Goal: Task Accomplishment & Management: Complete application form

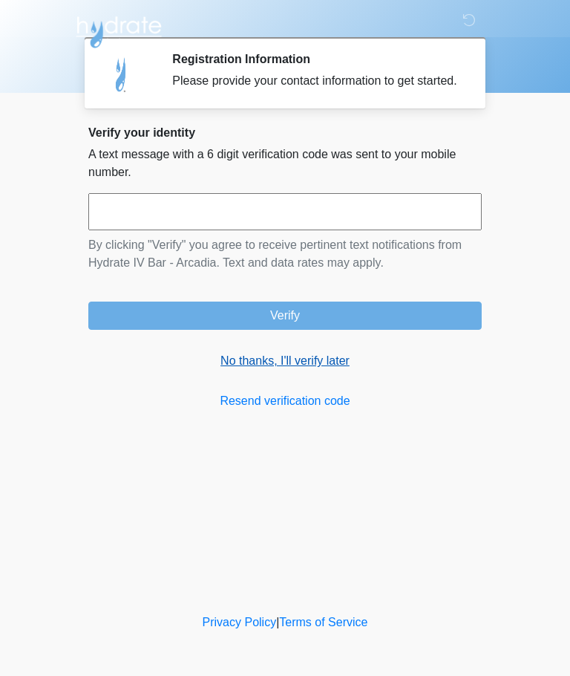
click at [242, 370] on link "No thanks, I'll verify later" at bounding box center [285, 361] width 394 height 18
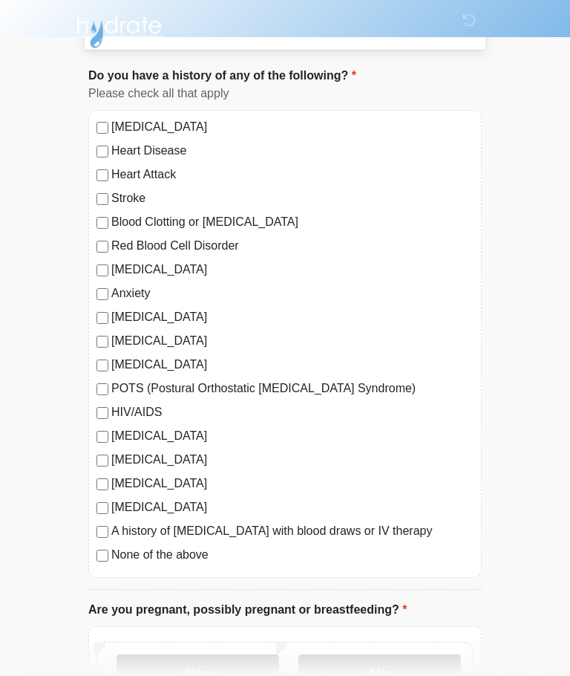
scroll to position [99, 0]
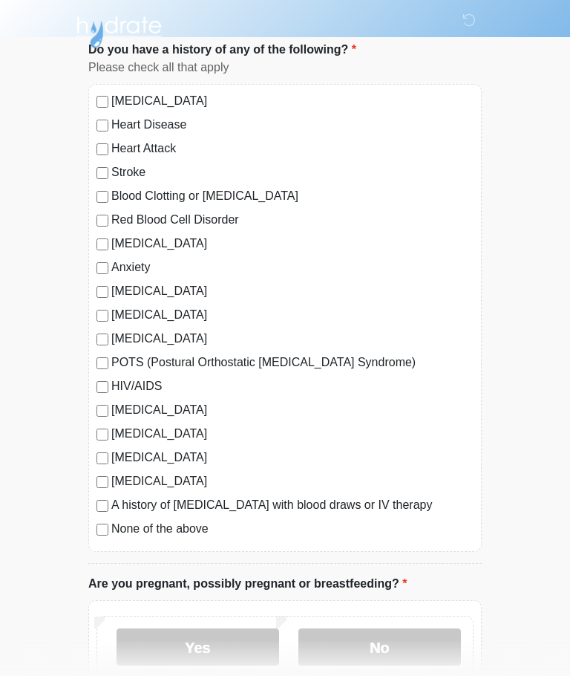
click at [97, 538] on div "High Blood Pressure Heart Disease Heart Attack Stroke Blood Clotting or Bleedin…" at bounding box center [285, 318] width 394 height 468
click at [404, 647] on label "No" at bounding box center [380, 646] width 163 height 37
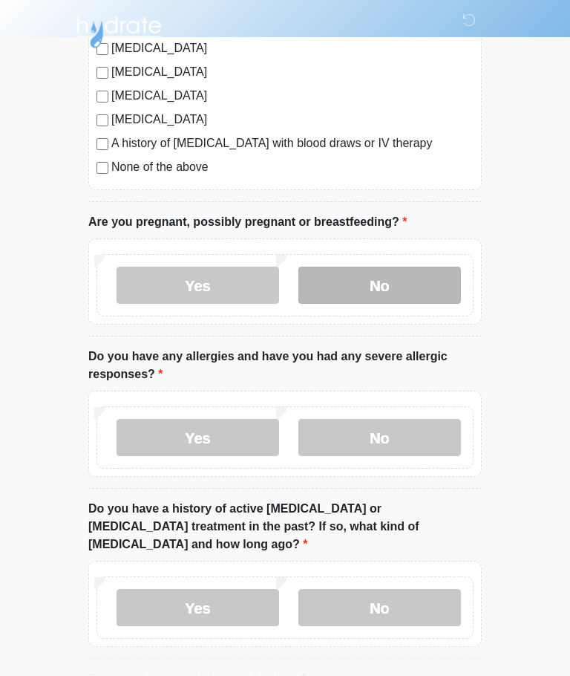
scroll to position [442, 0]
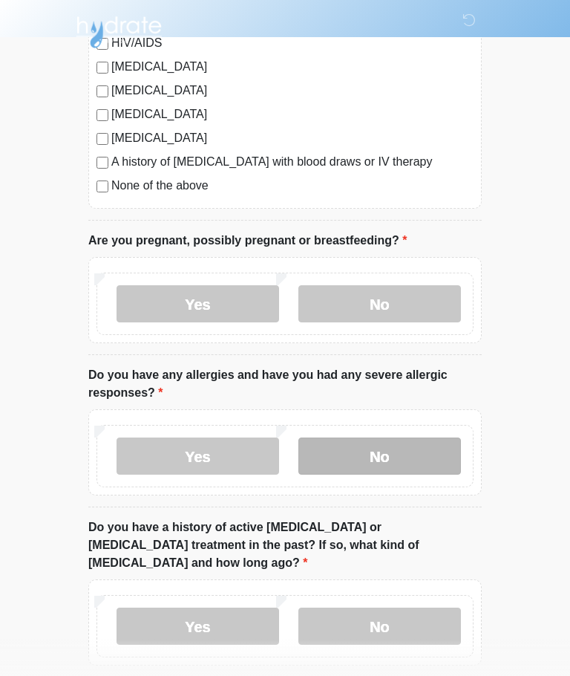
click at [439, 457] on label "No" at bounding box center [380, 455] width 163 height 37
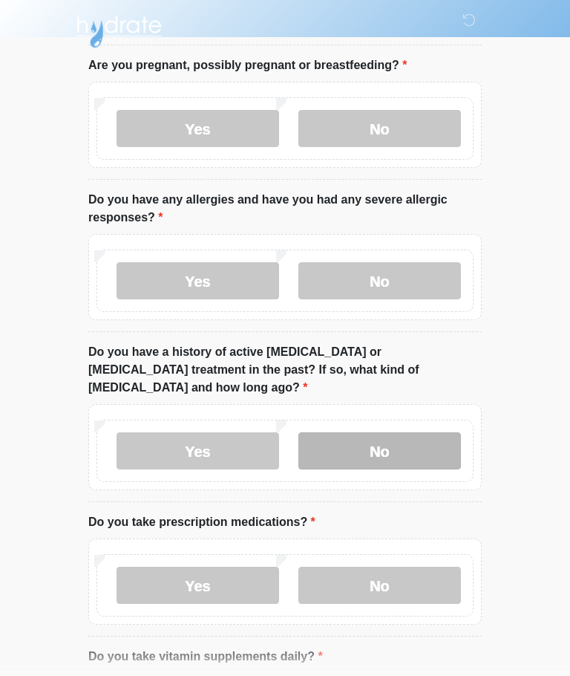
click at [416, 433] on label "No" at bounding box center [380, 451] width 163 height 37
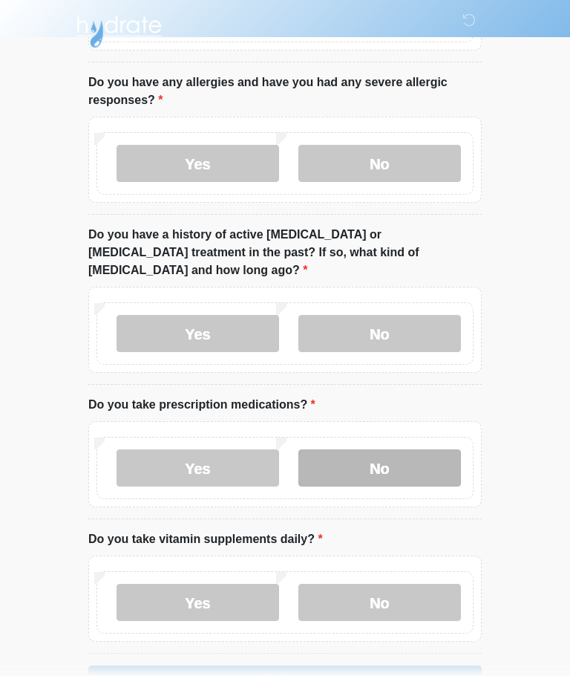
click at [433, 452] on label "No" at bounding box center [380, 468] width 163 height 37
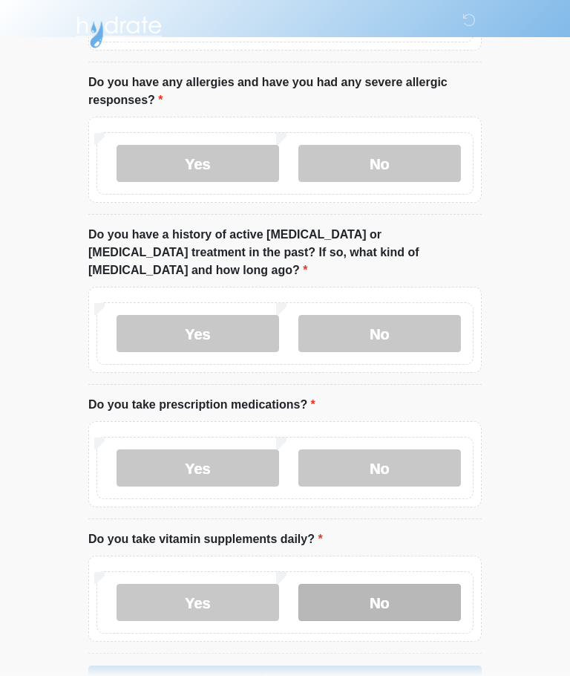
click at [414, 590] on label "No" at bounding box center [380, 602] width 163 height 37
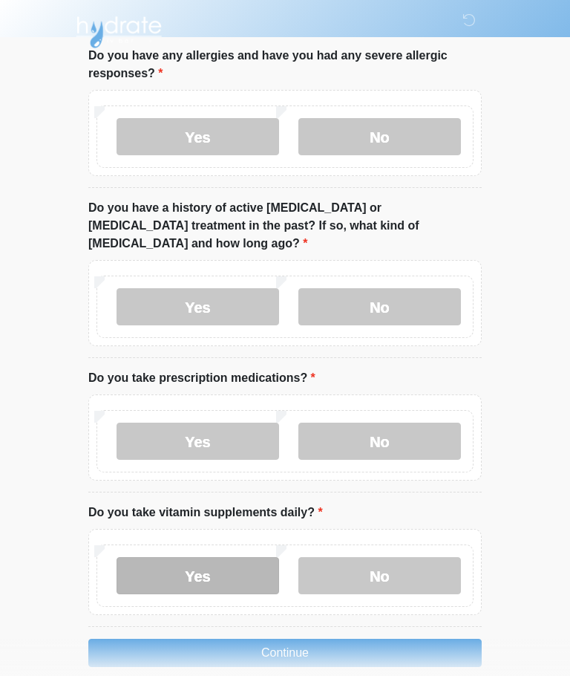
click at [153, 563] on label "Yes" at bounding box center [198, 575] width 163 height 37
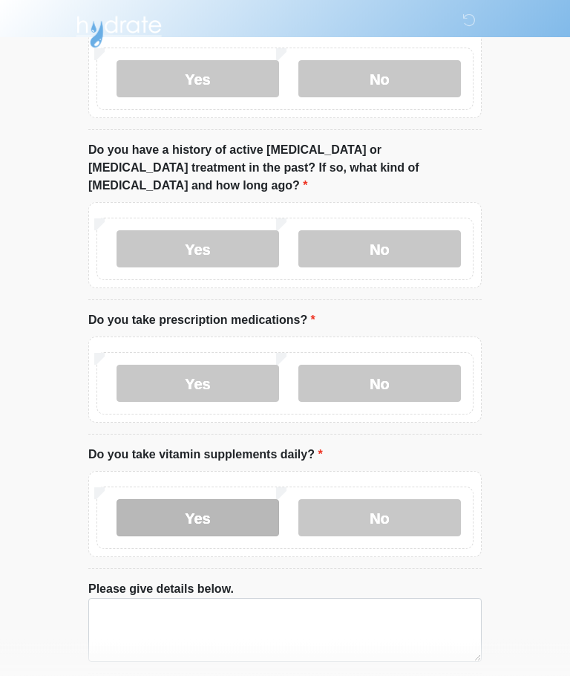
scroll to position [866, 0]
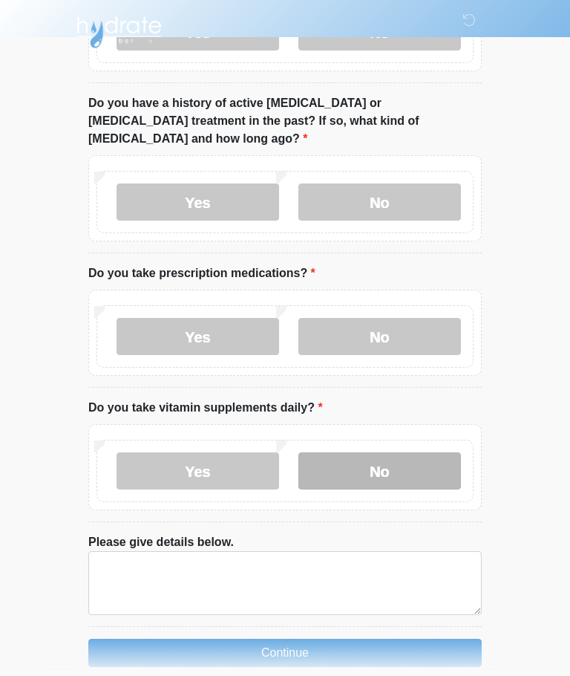
click at [452, 452] on label "No" at bounding box center [380, 470] width 163 height 37
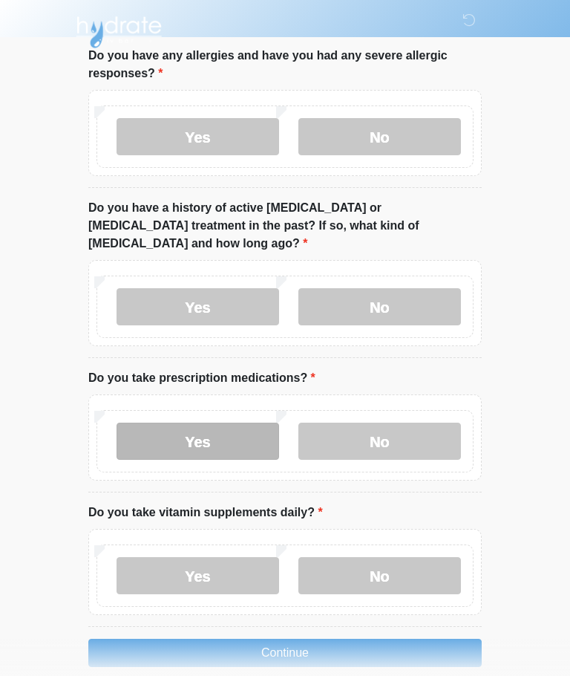
click at [157, 429] on label "Yes" at bounding box center [198, 441] width 163 height 37
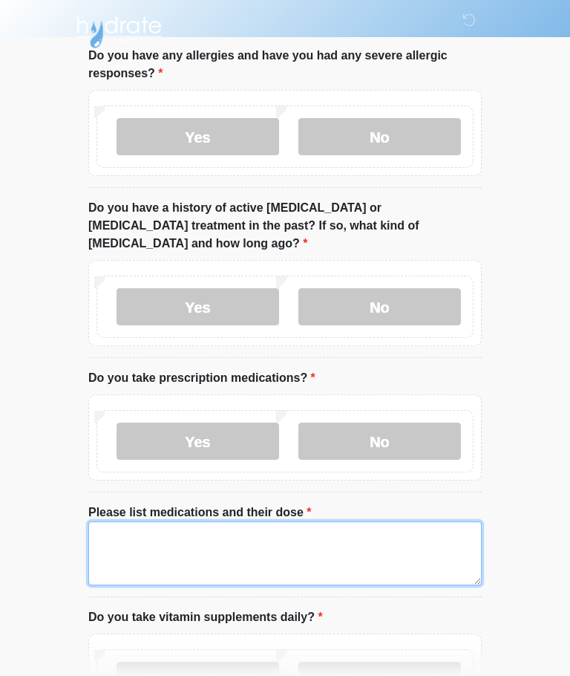
click at [135, 530] on textarea "Please list medications and their dose" at bounding box center [285, 553] width 394 height 64
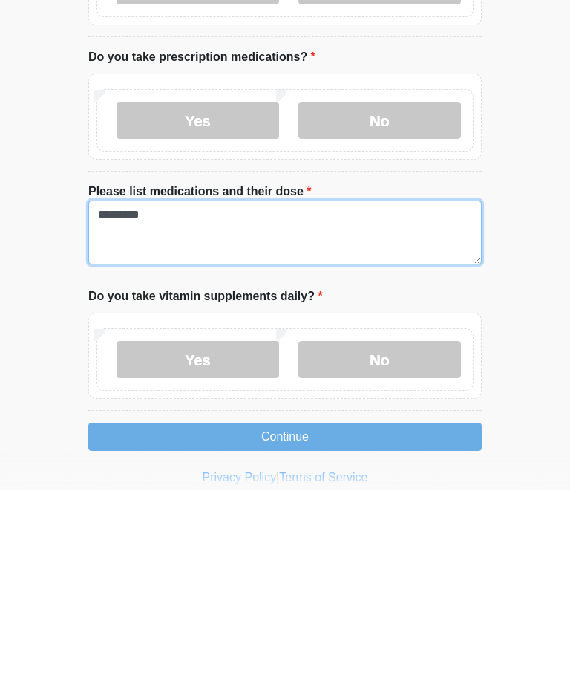
scroll to position [917, 0]
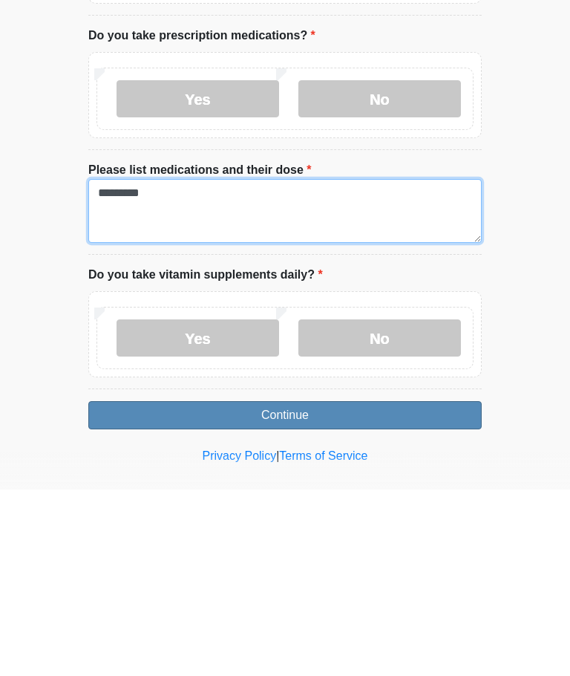
type textarea "********"
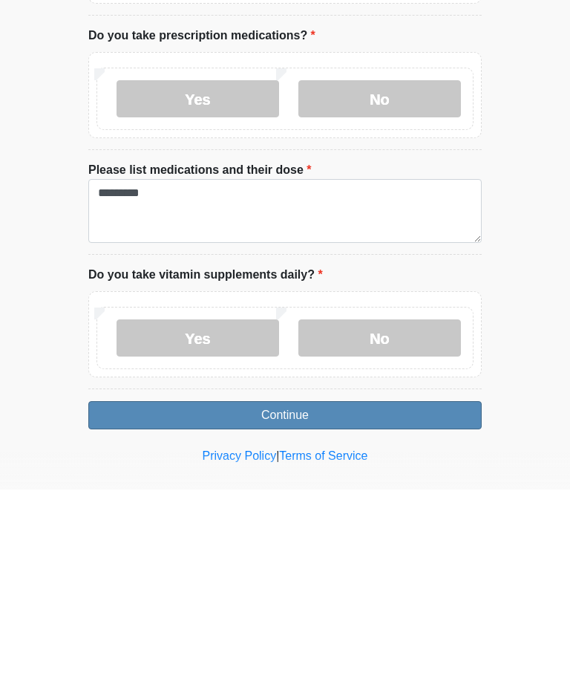
click at [134, 588] on button "Continue" at bounding box center [285, 602] width 394 height 28
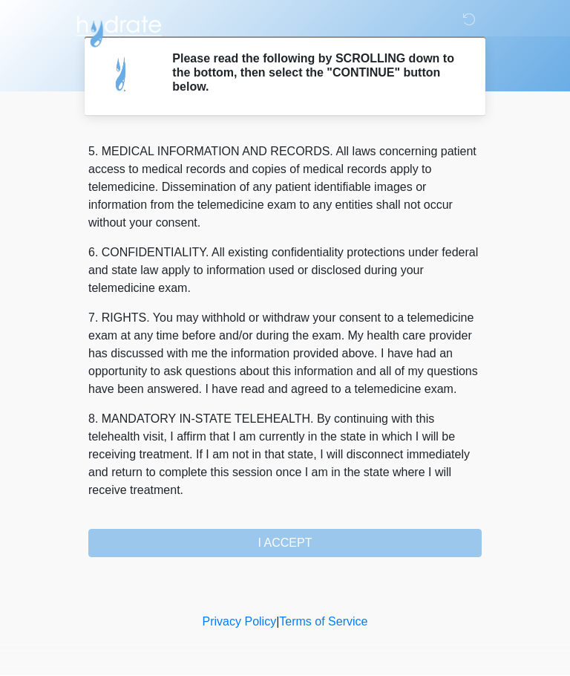
scroll to position [483, 0]
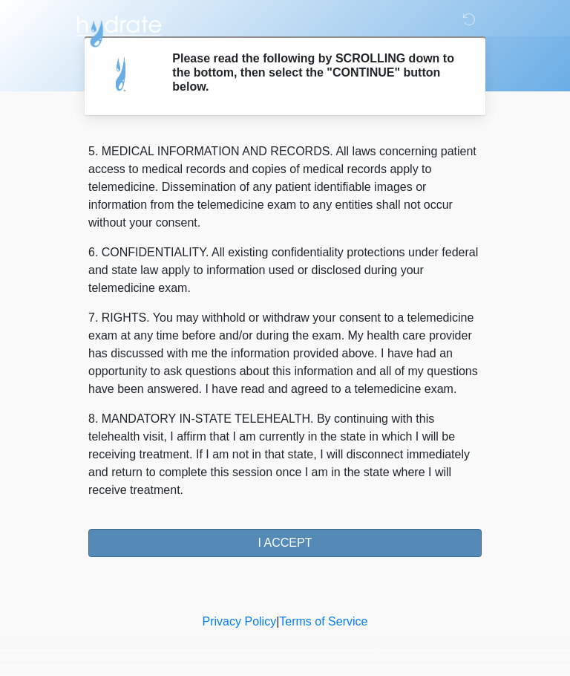
click at [123, 541] on button "I ACCEPT" at bounding box center [285, 544] width 394 height 28
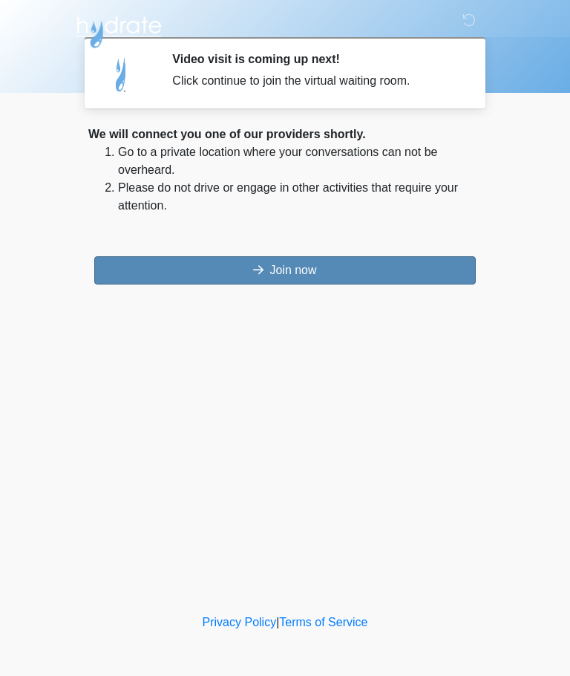
click at [411, 277] on button "Join now" at bounding box center [285, 270] width 382 height 28
